Goal: Obtain resource: Obtain resource

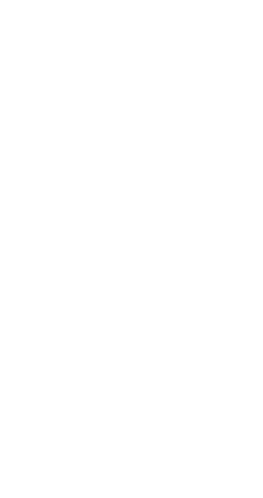
scroll to position [215, 0]
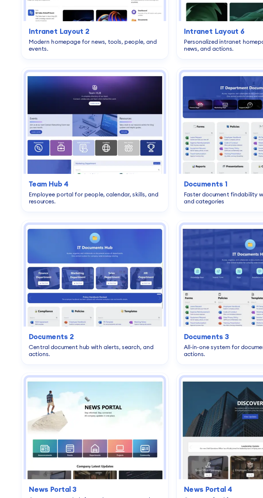
click at [200, 348] on img at bounding box center [190, 329] width 105 height 78
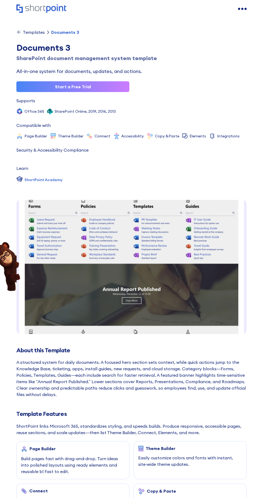
click at [3, 246] on img at bounding box center [5, 266] width 32 height 51
click at [3, 248] on img at bounding box center [5, 266] width 32 height 51
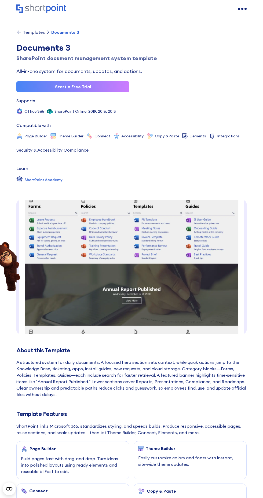
click at [4, 288] on img at bounding box center [5, 266] width 32 height 51
click at [3, 284] on img at bounding box center [5, 266] width 32 height 51
